Goal: Navigation & Orientation: Find specific page/section

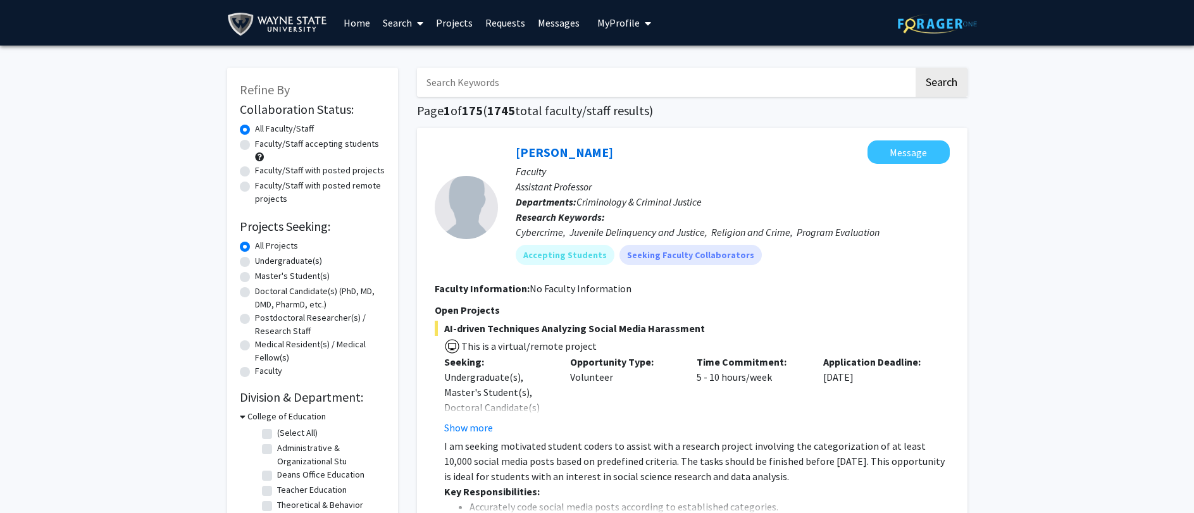
click at [611, 22] on span "My Profile" at bounding box center [618, 22] width 42 height 13
click at [652, 57] on span "[PERSON_NAME]" at bounding box center [676, 59] width 77 height 14
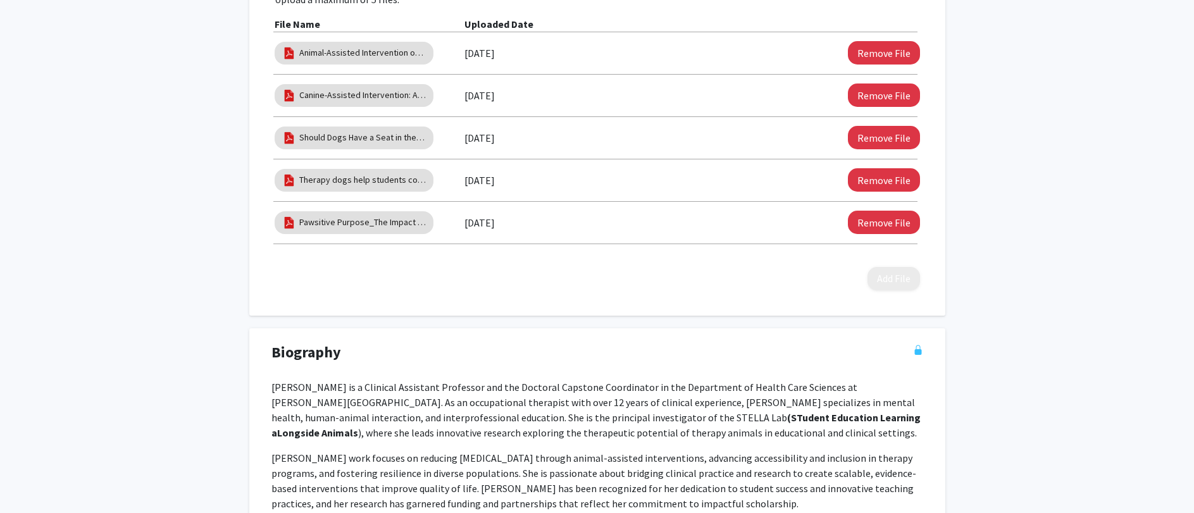
scroll to position [569, 0]
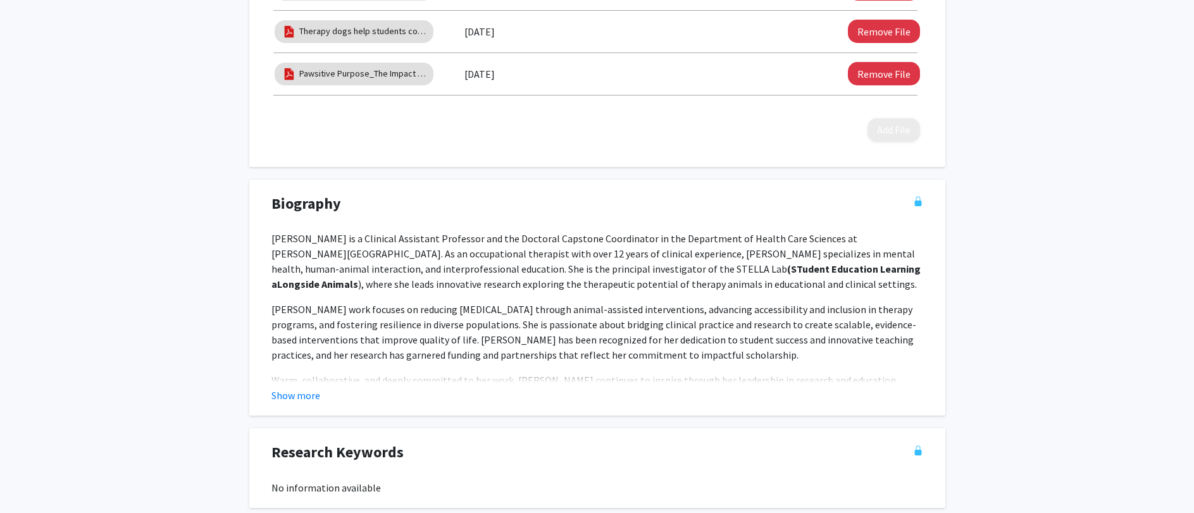
drag, startPoint x: 279, startPoint y: 392, endPoint x: 308, endPoint y: 375, distance: 33.4
click at [280, 392] on button "Show more" at bounding box center [295, 395] width 49 height 15
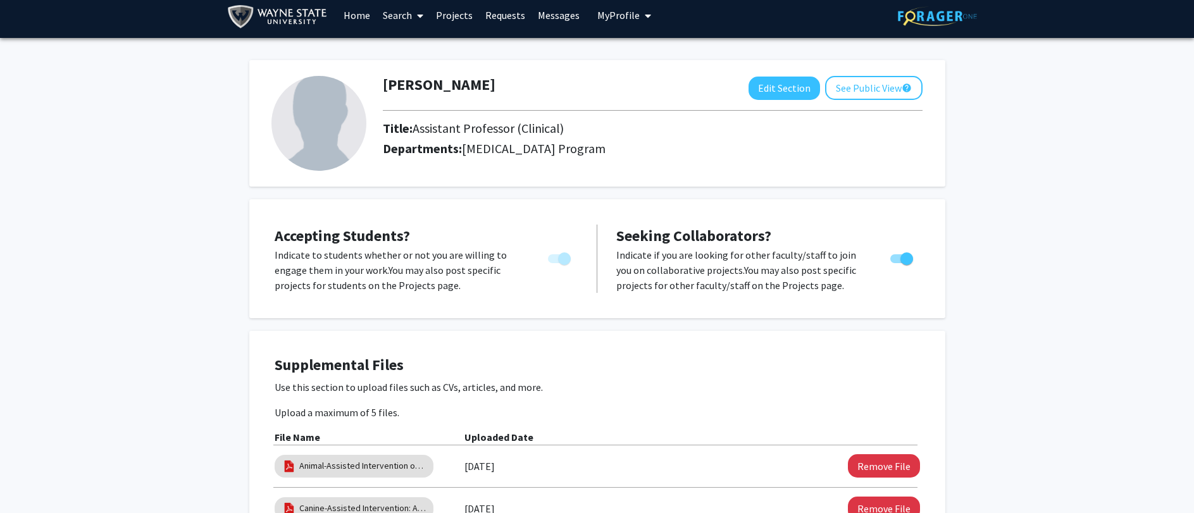
scroll to position [0, 0]
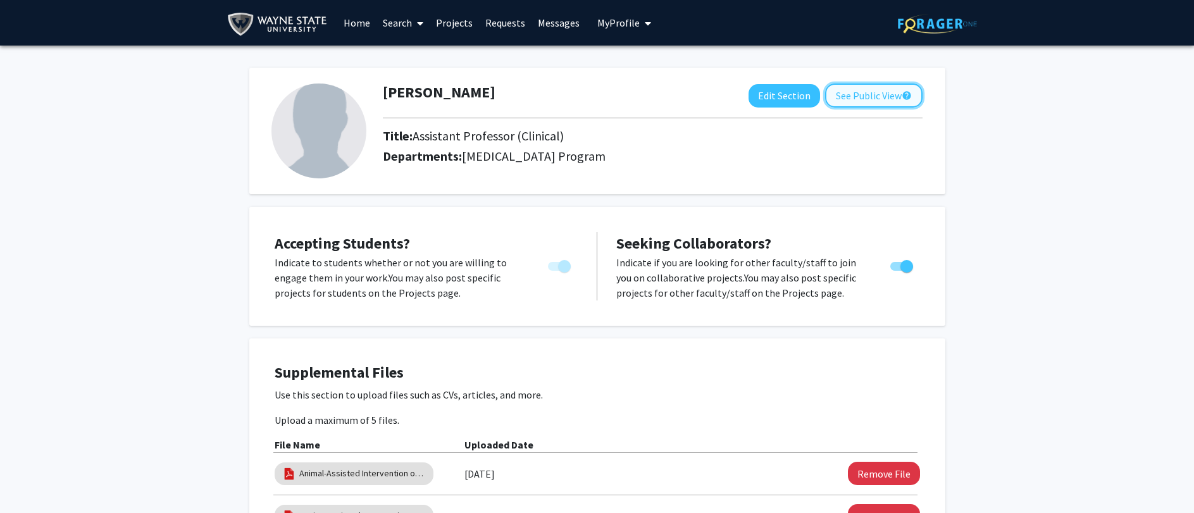
click at [860, 95] on button "See Public View help" at bounding box center [873, 96] width 97 height 24
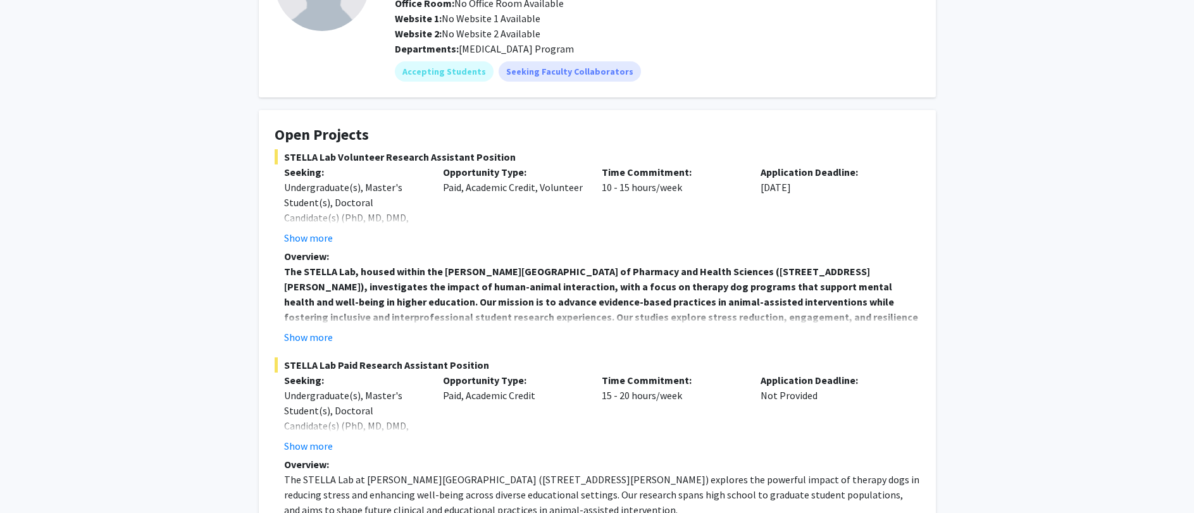
scroll to position [190, 0]
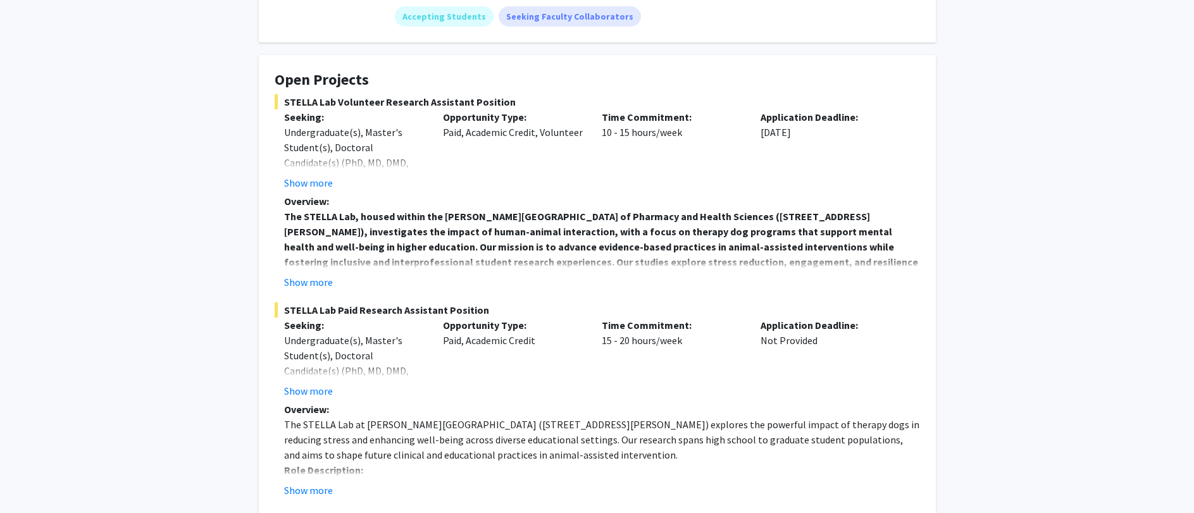
click at [505, 230] on strong "The STELLA Lab, housed within the [PERSON_NAME][GEOGRAPHIC_DATA] of Pharmacy an…" at bounding box center [601, 254] width 634 height 89
click at [313, 286] on button "Show more" at bounding box center [308, 282] width 49 height 15
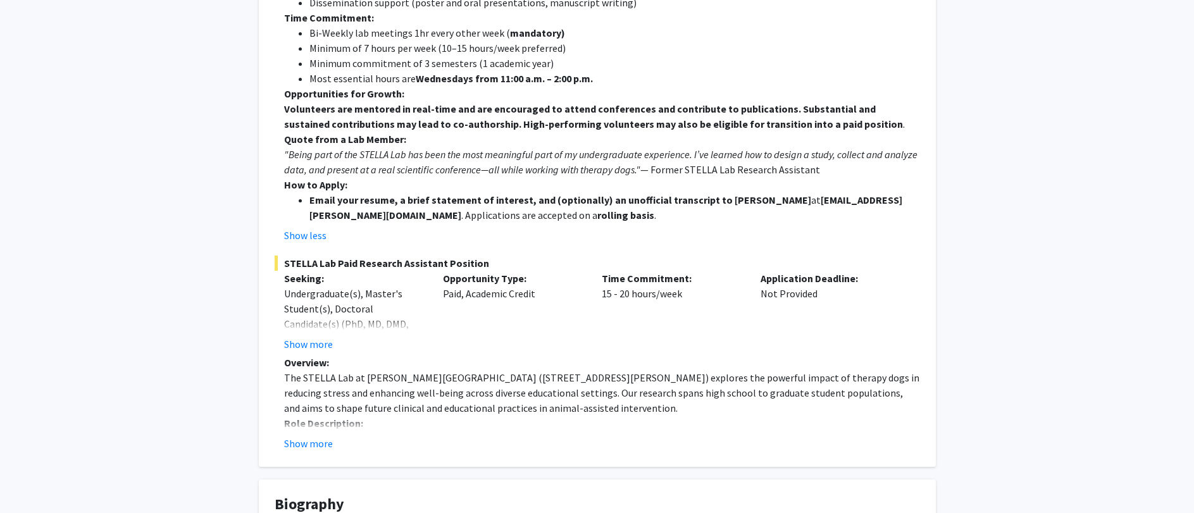
scroll to position [633, 0]
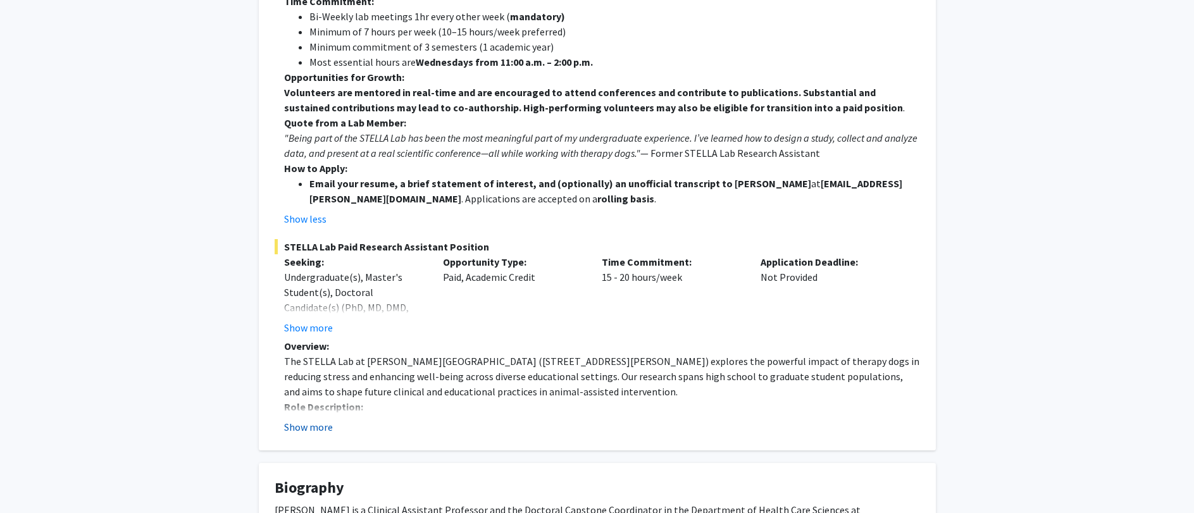
click at [313, 419] on button "Show more" at bounding box center [308, 426] width 49 height 15
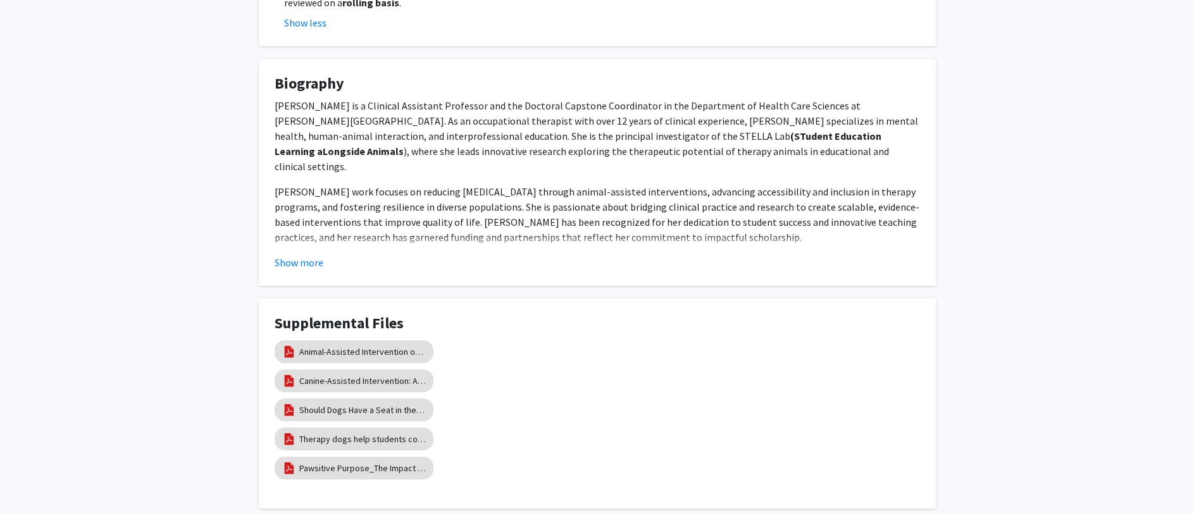
scroll to position [1415, 0]
